Goal: Task Accomplishment & Management: Use online tool/utility

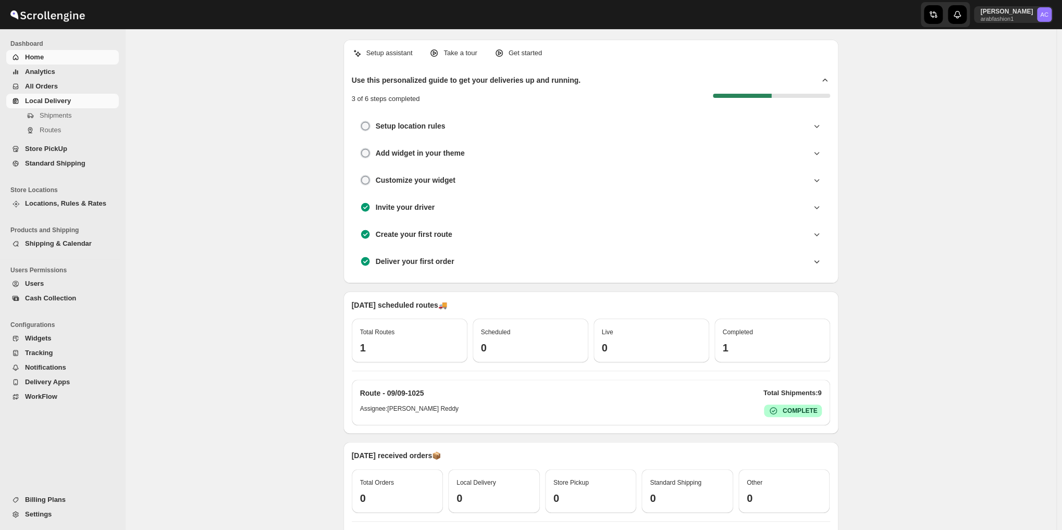
click at [37, 105] on span "Local Delivery" at bounding box center [71, 101] width 92 height 10
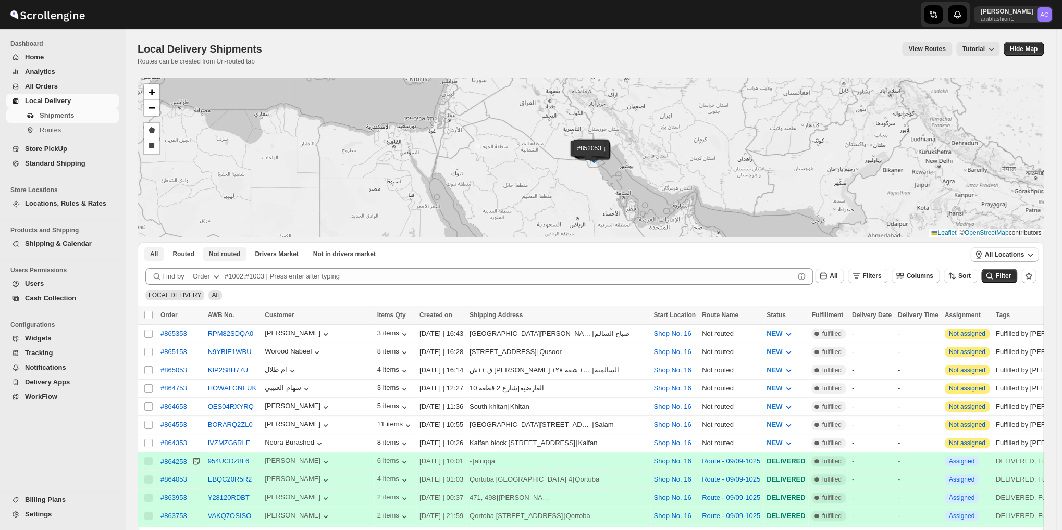
click at [210, 251] on span "Not routed" at bounding box center [225, 254] width 32 height 8
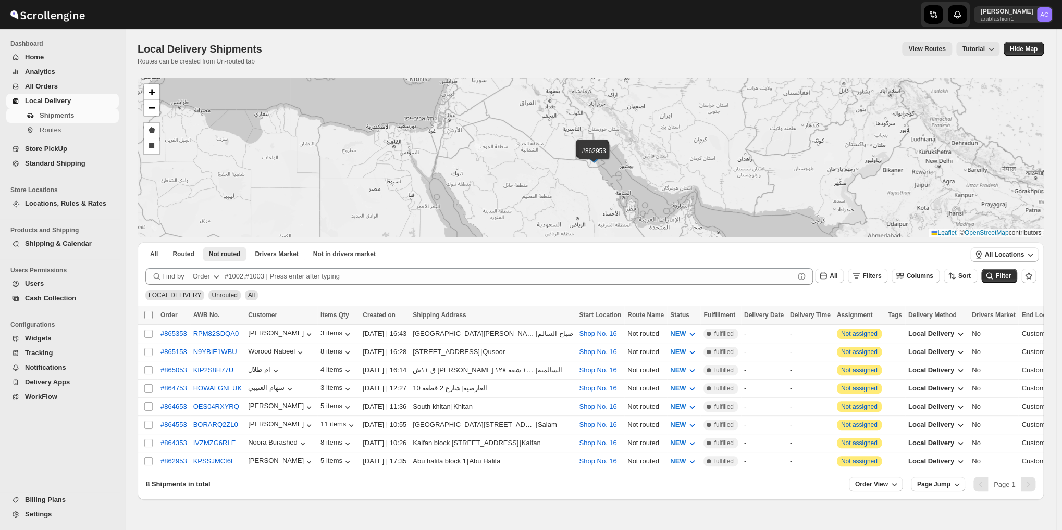
click at [146, 315] on input "Select all shipments" at bounding box center [148, 315] width 8 height 8
checkbox input "true"
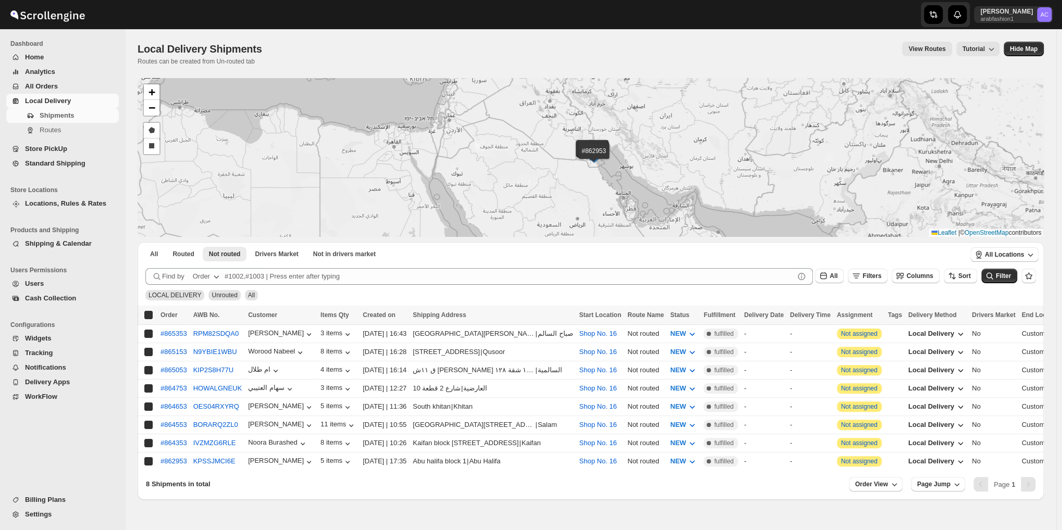
checkbox input "true"
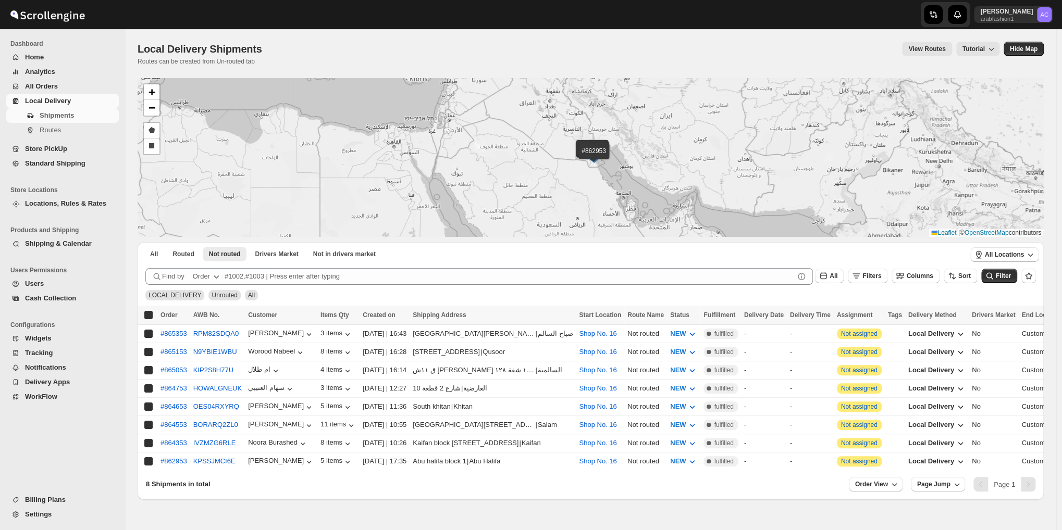
checkbox input "true"
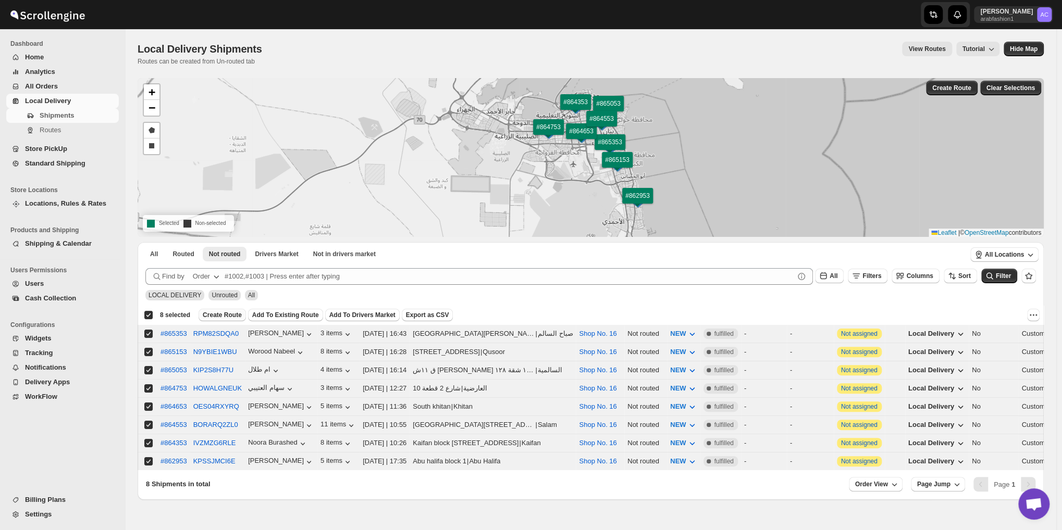
click at [210, 312] on span "Create Route" at bounding box center [222, 315] width 39 height 8
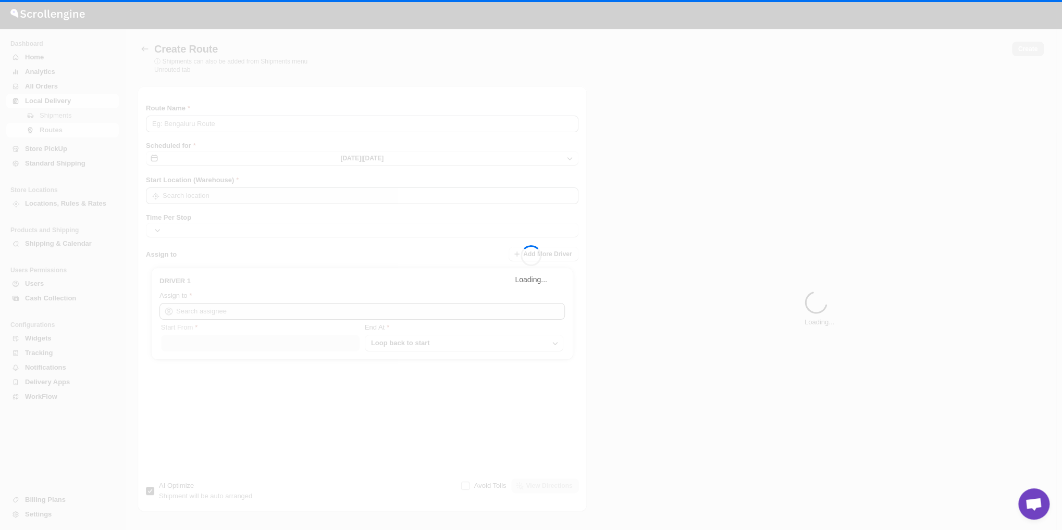
type input "Route - 09/09-0526"
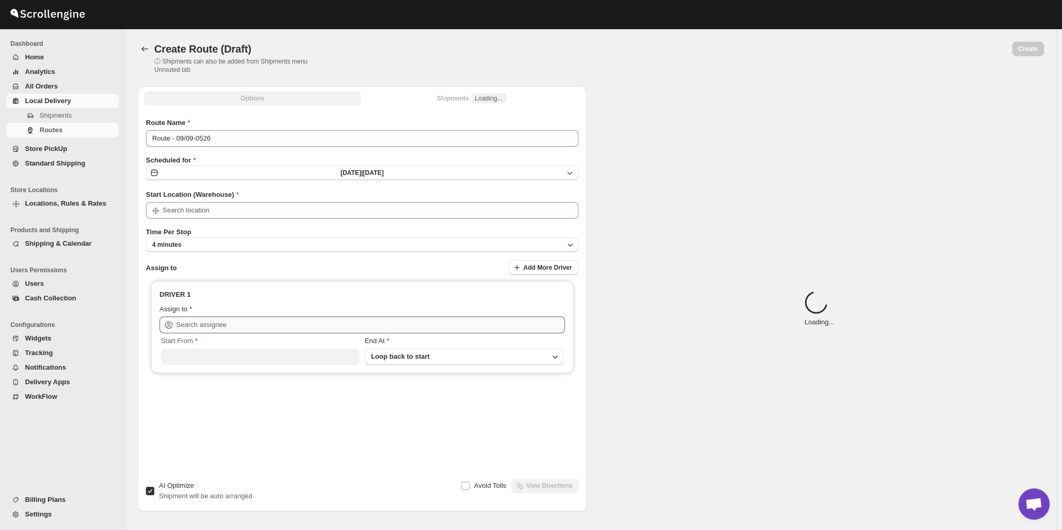
type input "Shop No. 16"
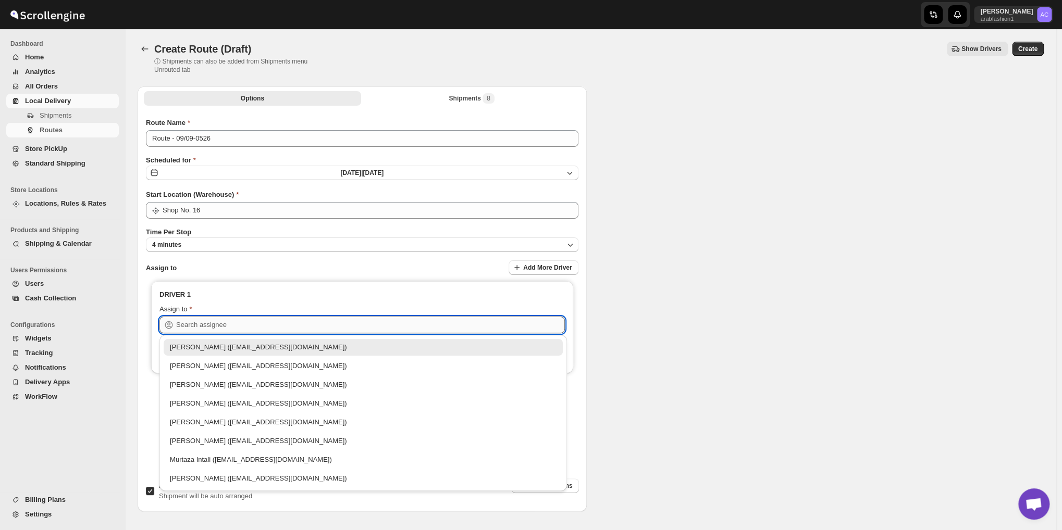
click at [463, 319] on input "text" at bounding box center [370, 325] width 389 height 17
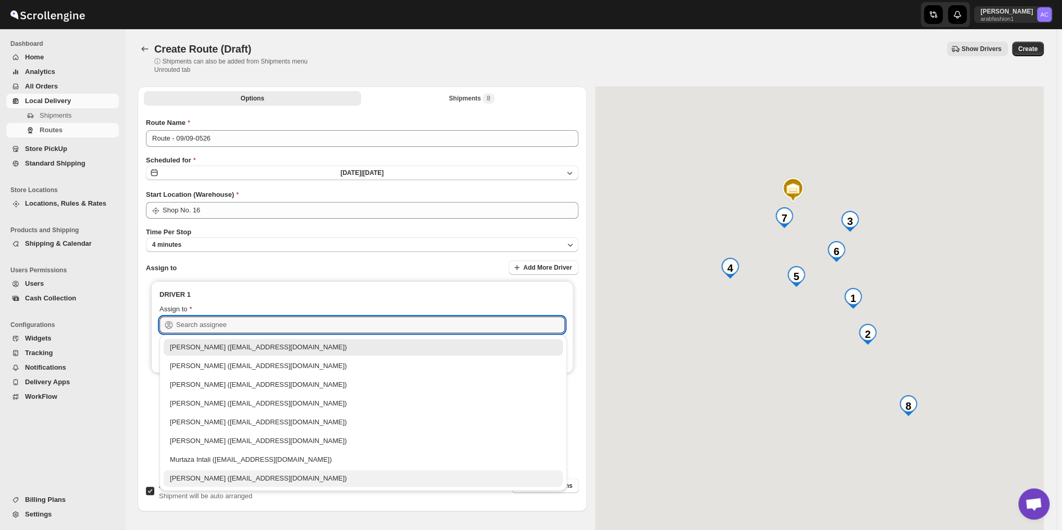
click at [374, 478] on div "[PERSON_NAME] ([EMAIL_ADDRESS][DOMAIN_NAME])" at bounding box center [363, 479] width 387 height 10
type input "[PERSON_NAME] ([EMAIL_ADDRESS][DOMAIN_NAME])"
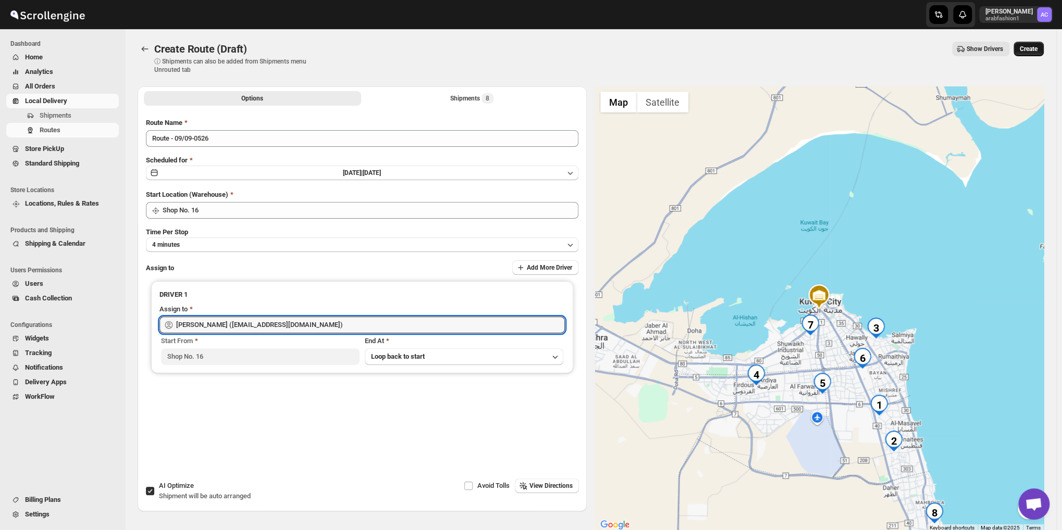
click at [1030, 51] on span "Create" at bounding box center [1029, 49] width 18 height 8
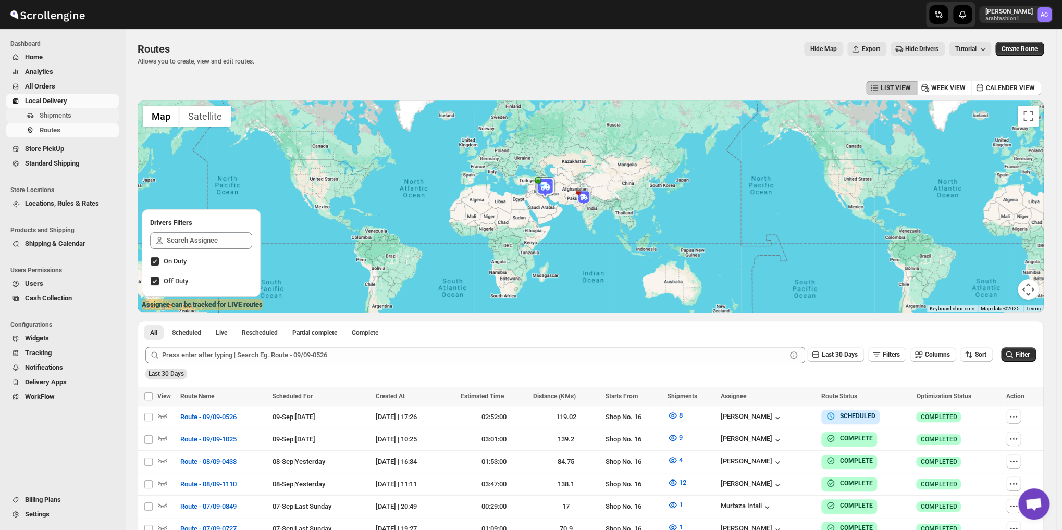
click at [63, 121] on button "Shipments" at bounding box center [62, 115] width 113 height 15
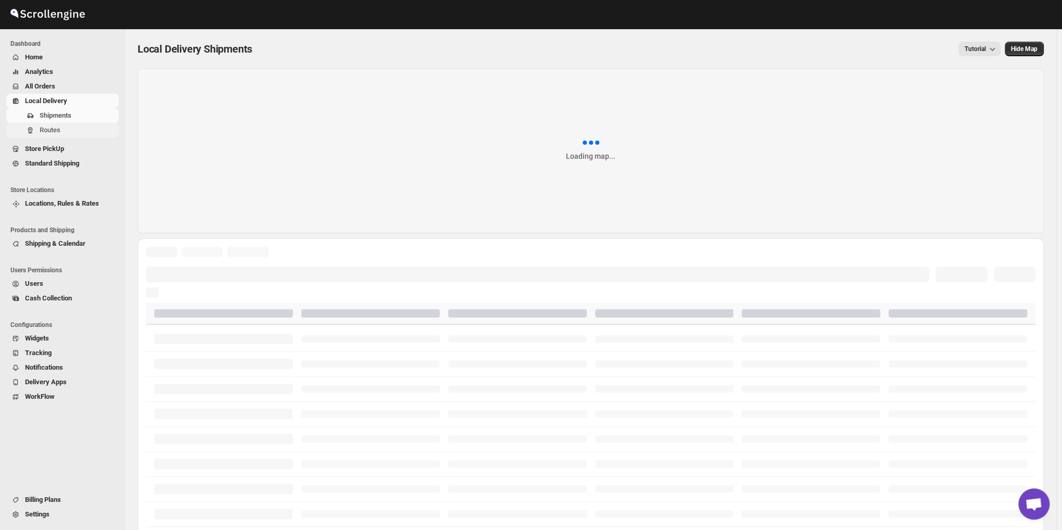
click at [54, 128] on span "Routes" at bounding box center [50, 130] width 21 height 8
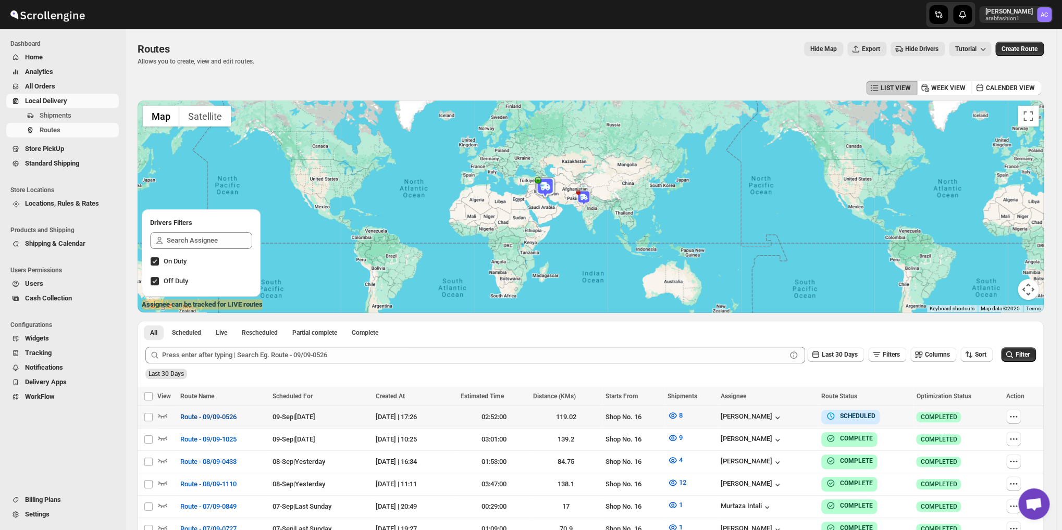
click at [211, 413] on span "Route - 09/09-0526" at bounding box center [208, 417] width 56 height 10
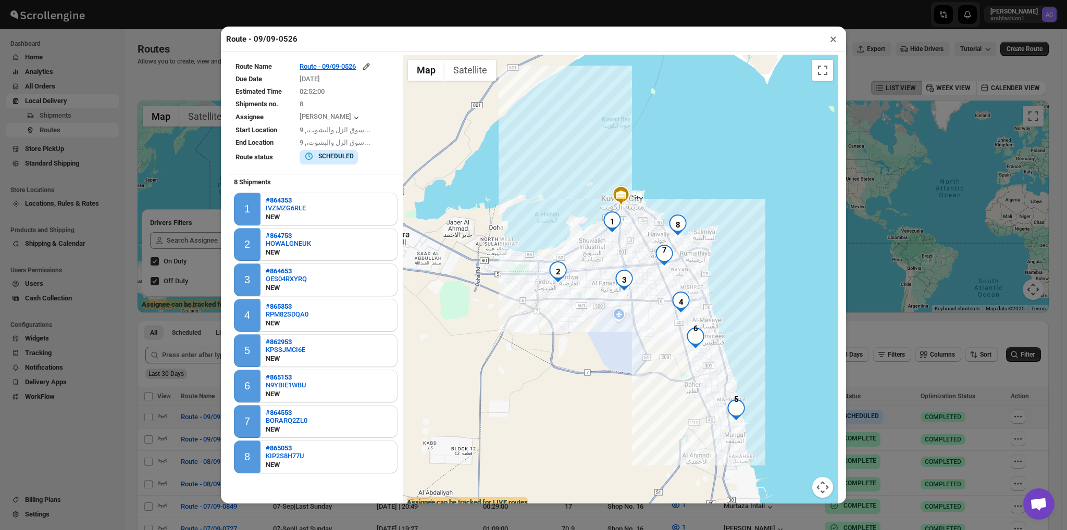
drag, startPoint x: 575, startPoint y: 392, endPoint x: 576, endPoint y: 312, distance: 80.2
click at [576, 312] on div at bounding box center [621, 283] width 436 height 456
click at [658, 222] on div at bounding box center [621, 283] width 436 height 456
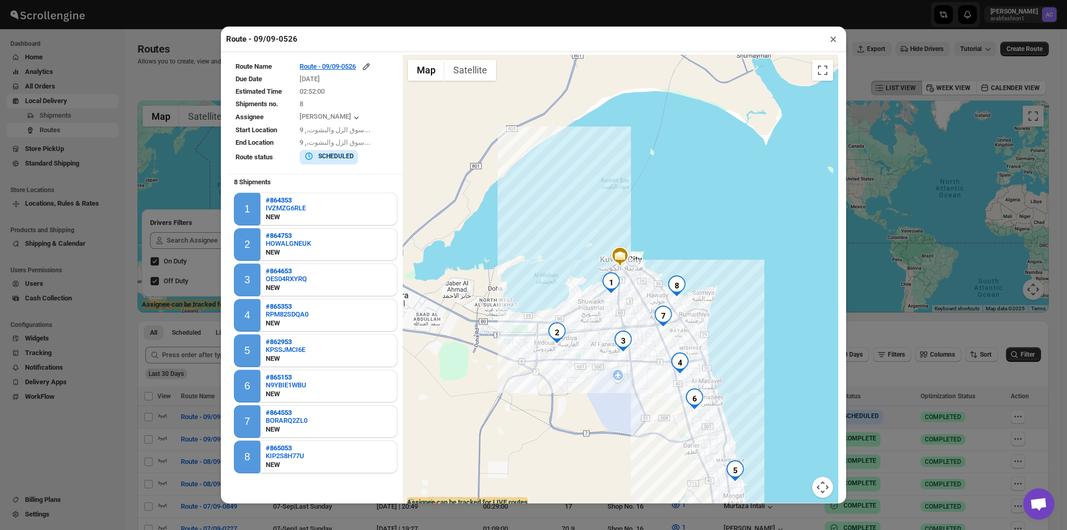
drag, startPoint x: 656, startPoint y: 223, endPoint x: 654, endPoint y: 287, distance: 63.6
click at [654, 287] on div at bounding box center [621, 283] width 436 height 456
click at [830, 41] on button "×" at bounding box center [833, 39] width 15 height 15
